Goal: Transaction & Acquisition: Purchase product/service

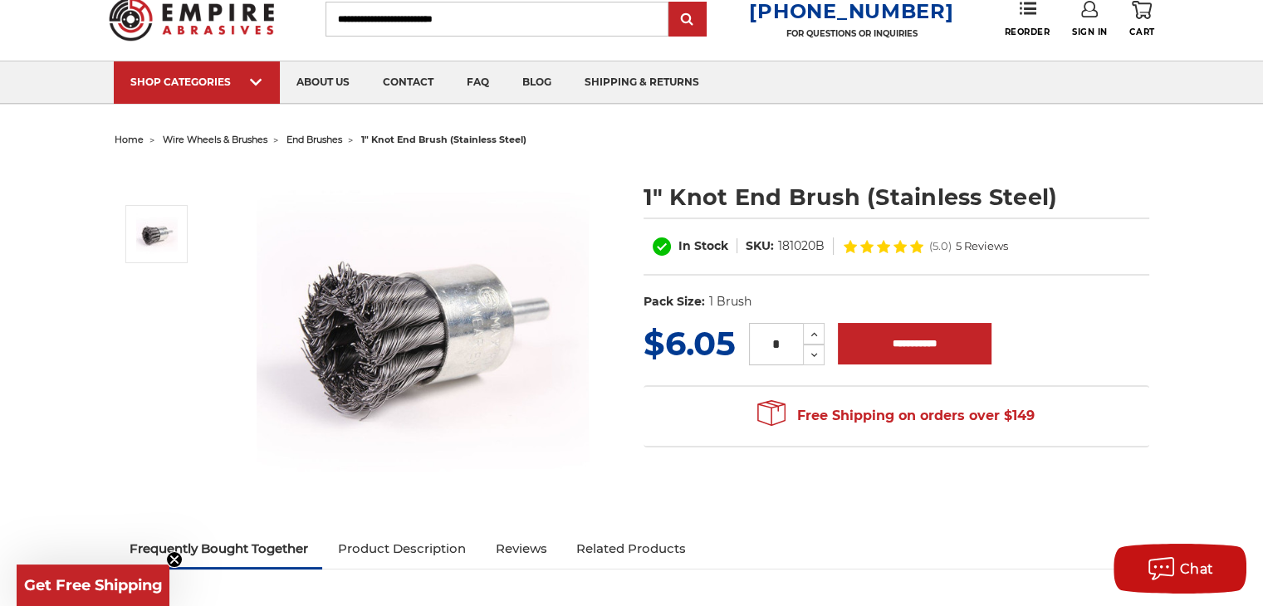
scroll to position [83, 0]
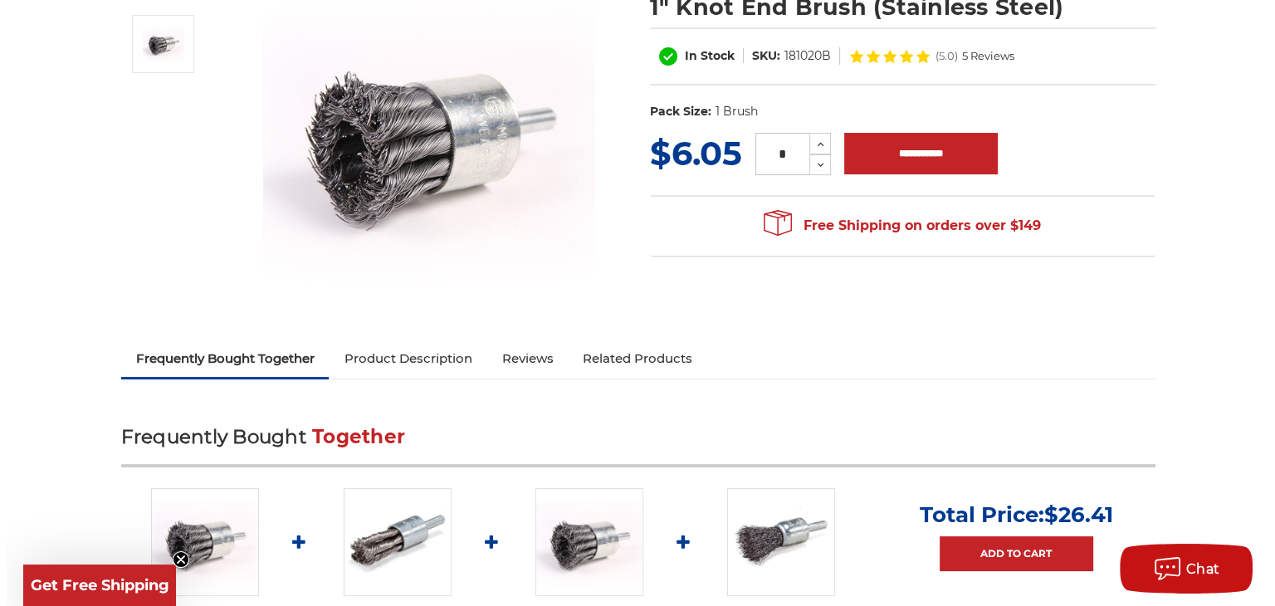
scroll to position [498, 0]
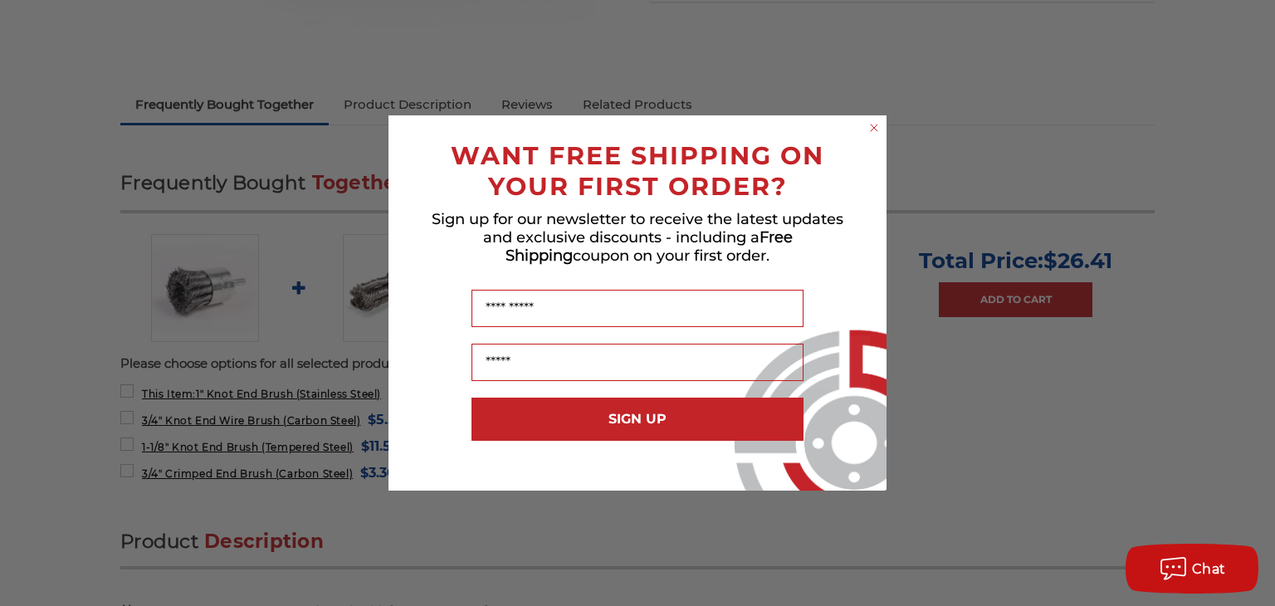
click at [873, 124] on circle "Close dialog" at bounding box center [875, 128] width 16 height 16
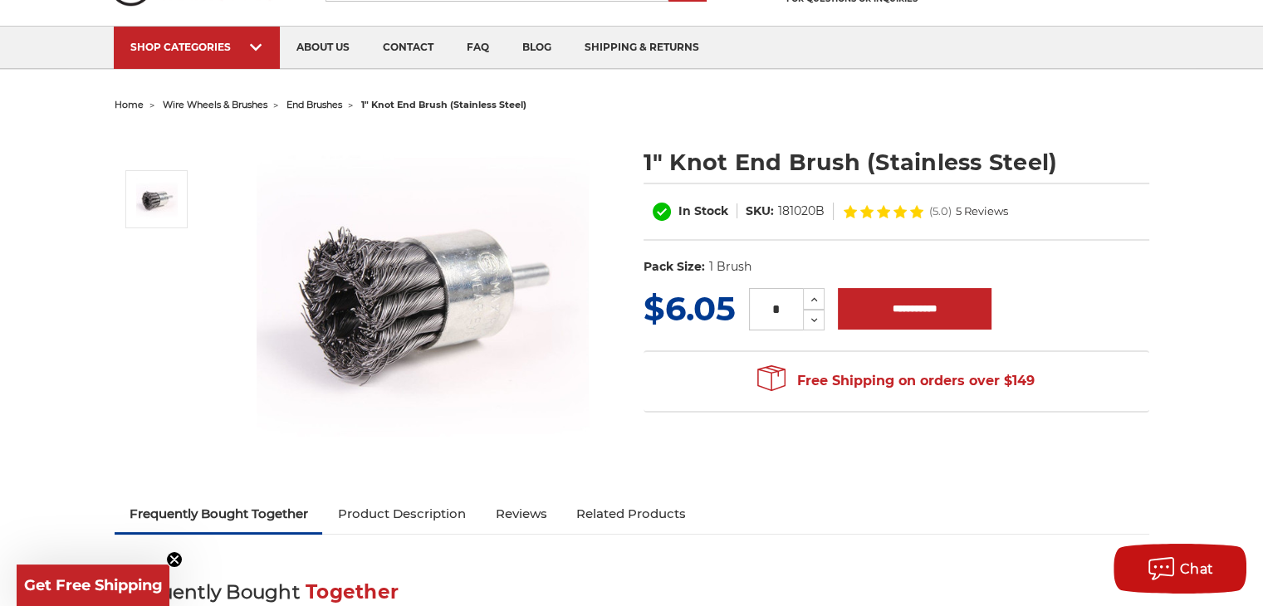
scroll to position [0, 0]
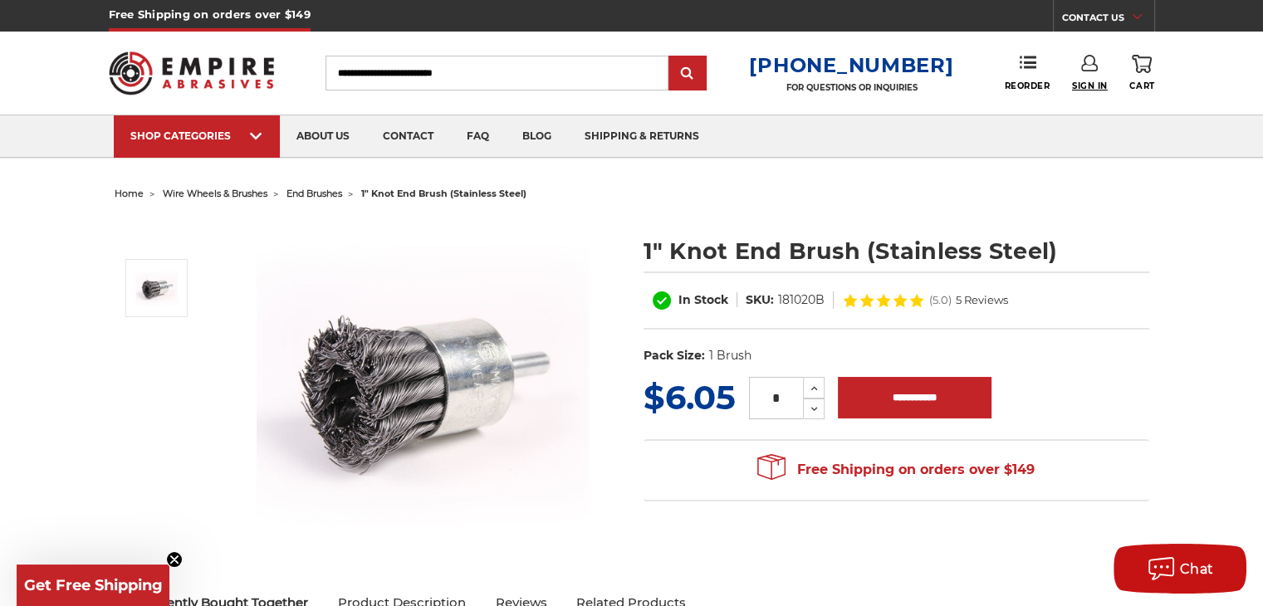
click at [1085, 84] on span "Sign In" at bounding box center [1090, 86] width 36 height 11
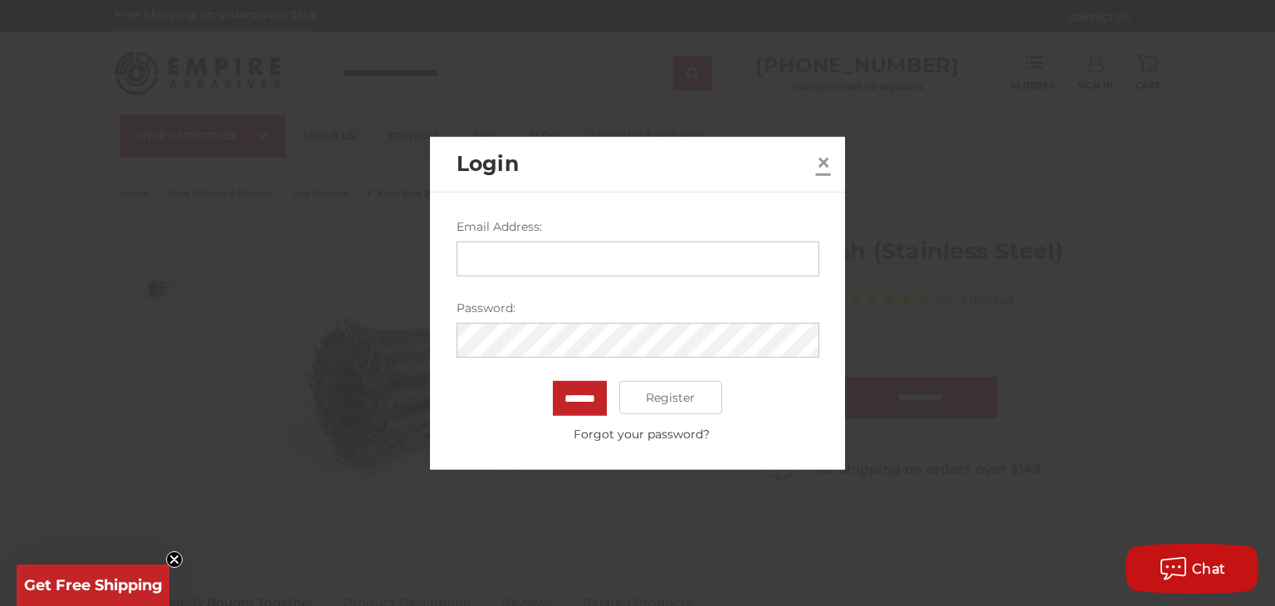
click at [829, 159] on span "×" at bounding box center [823, 161] width 15 height 32
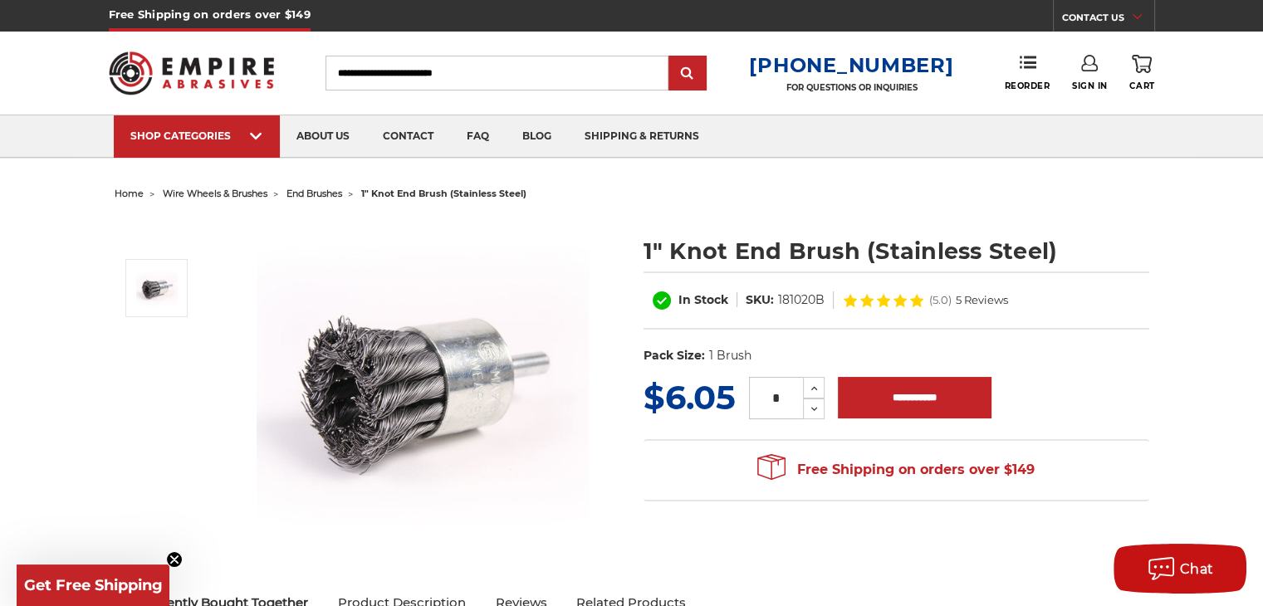
click at [1142, 61] on icon at bounding box center [1142, 64] width 20 height 18
